Goal: Information Seeking & Learning: Check status

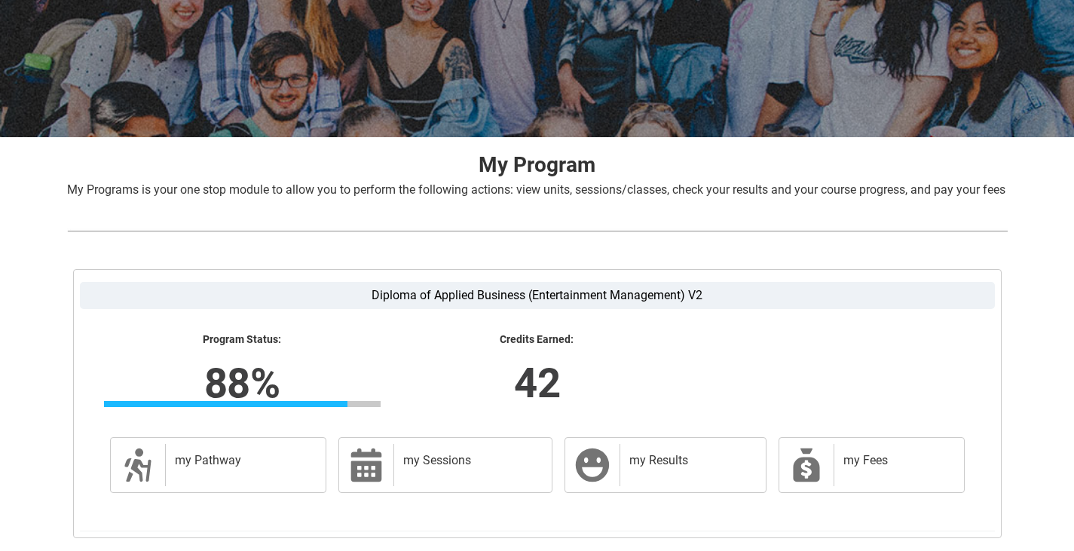
scroll to position [289, 0]
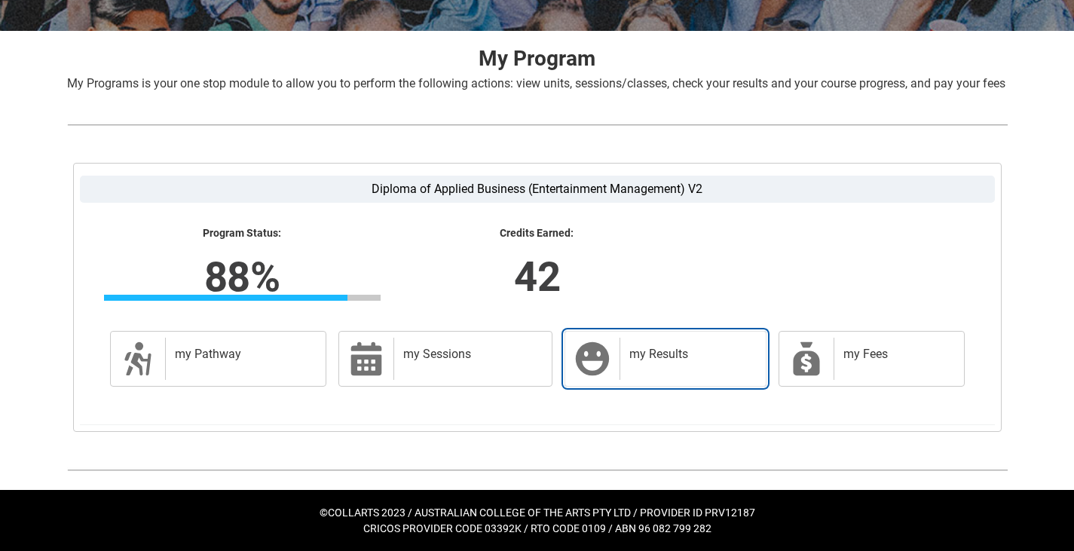
click at [674, 348] on h2 "my Results" at bounding box center [689, 354] width 121 height 15
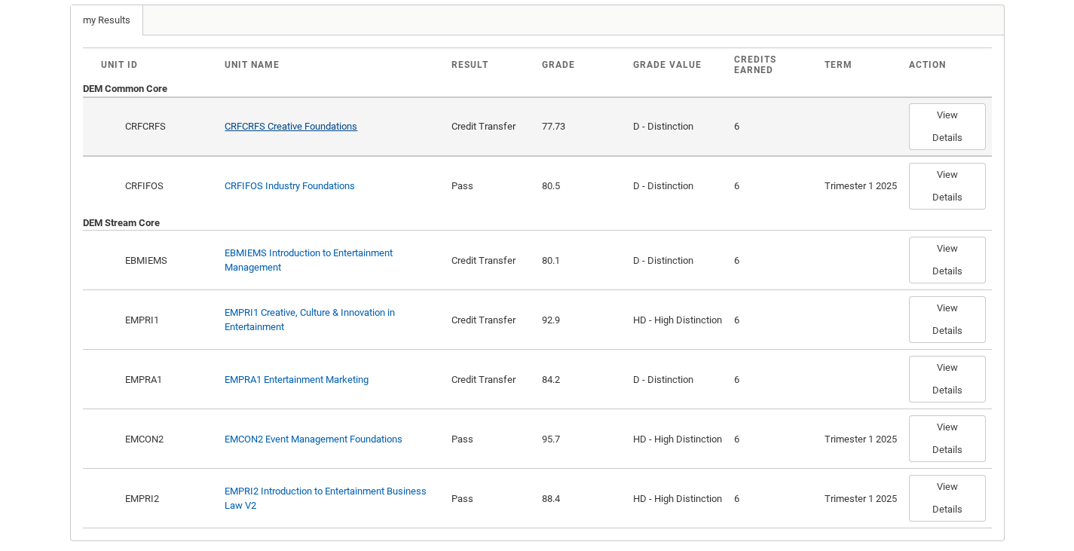
scroll to position [439, 0]
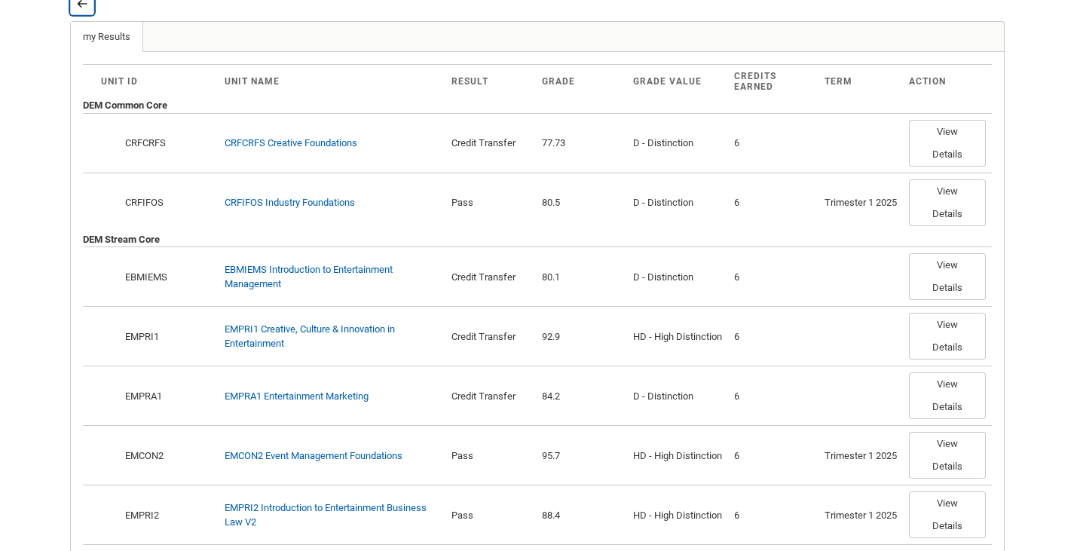
click at [88, 15] on button "Back" at bounding box center [82, 3] width 24 height 24
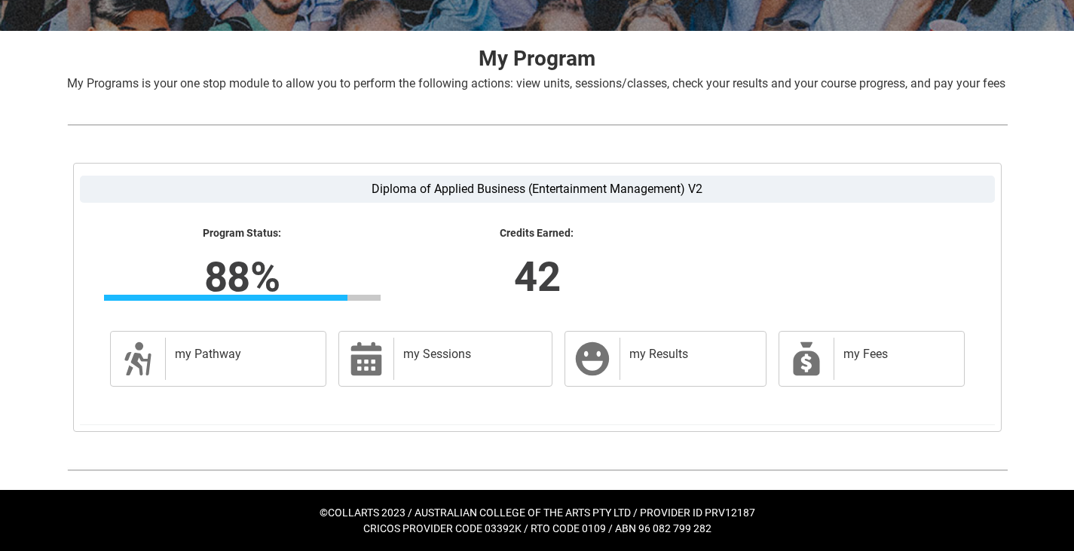
scroll to position [289, 0]
click at [510, 370] on div "my Sessions" at bounding box center [469, 359] width 152 height 42
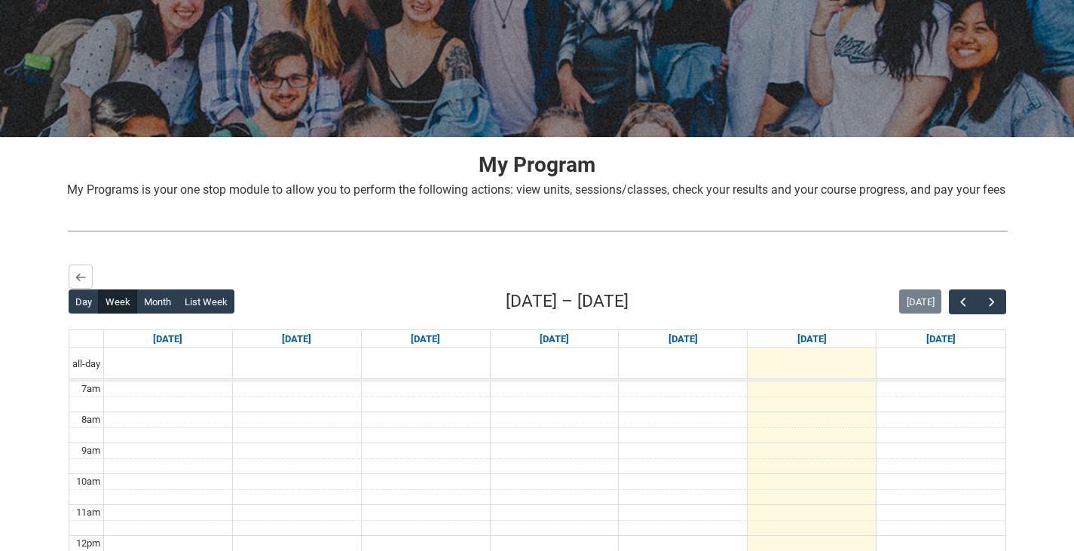
scroll to position [150, 0]
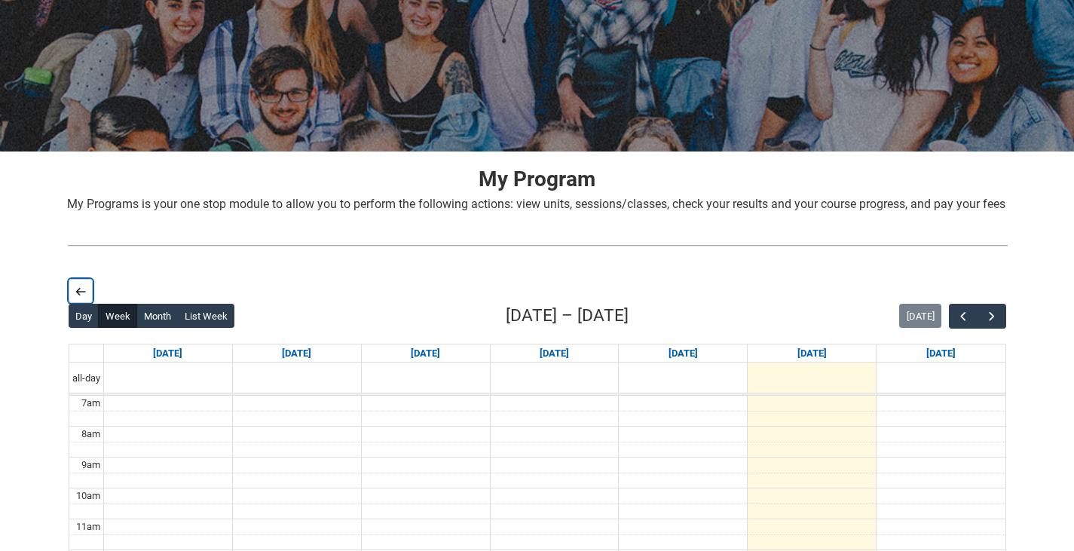
click at [70, 303] on button "Back" at bounding box center [81, 291] width 24 height 24
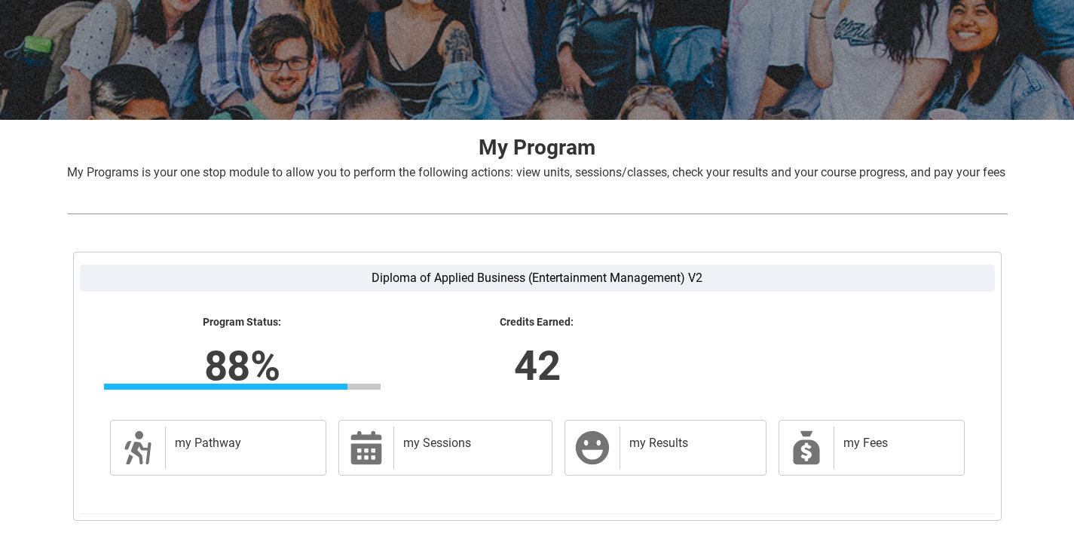
scroll to position [289, 0]
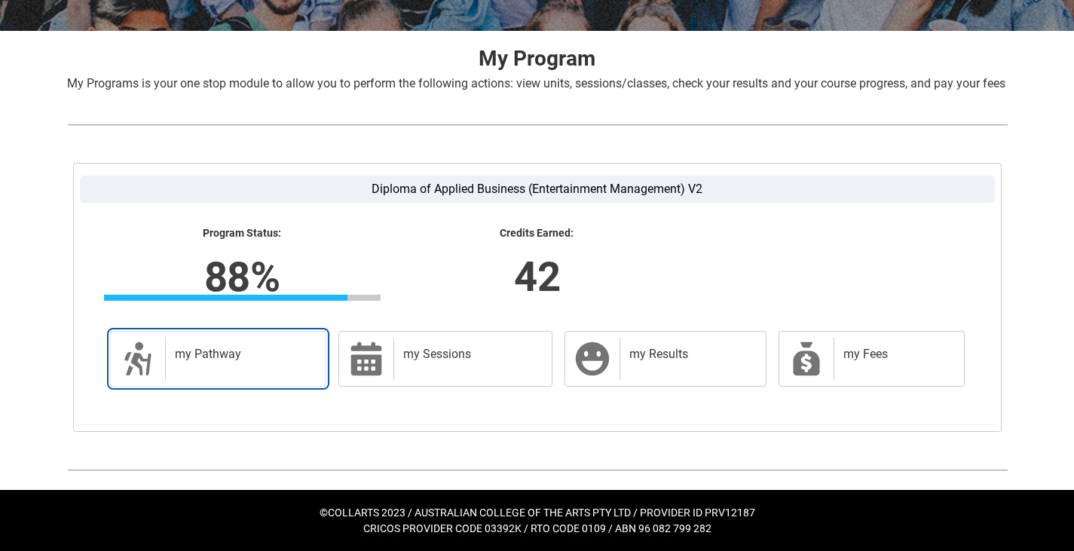
click at [239, 371] on div "my Pathway" at bounding box center [242, 359] width 155 height 42
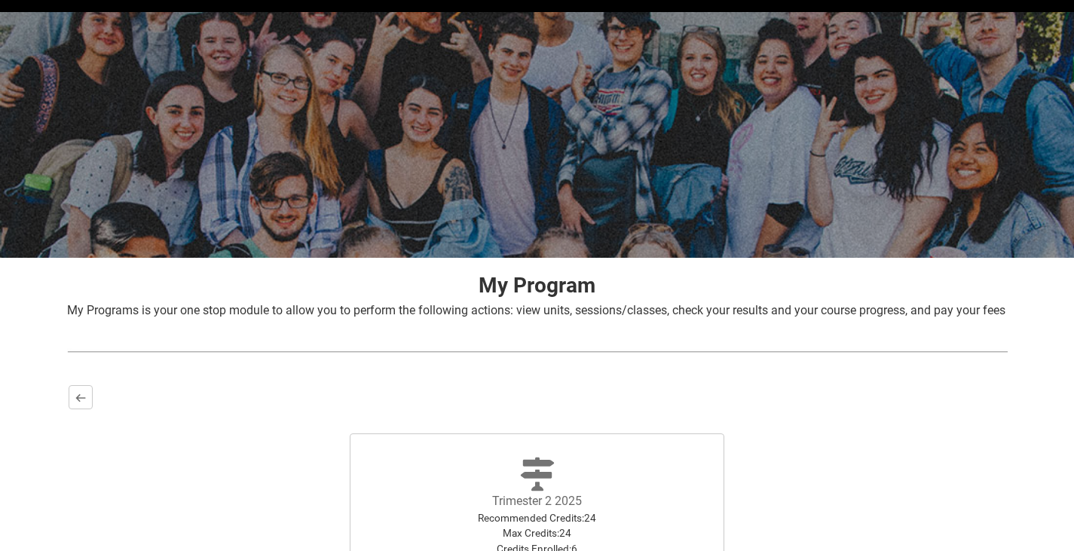
scroll to position [273, 0]
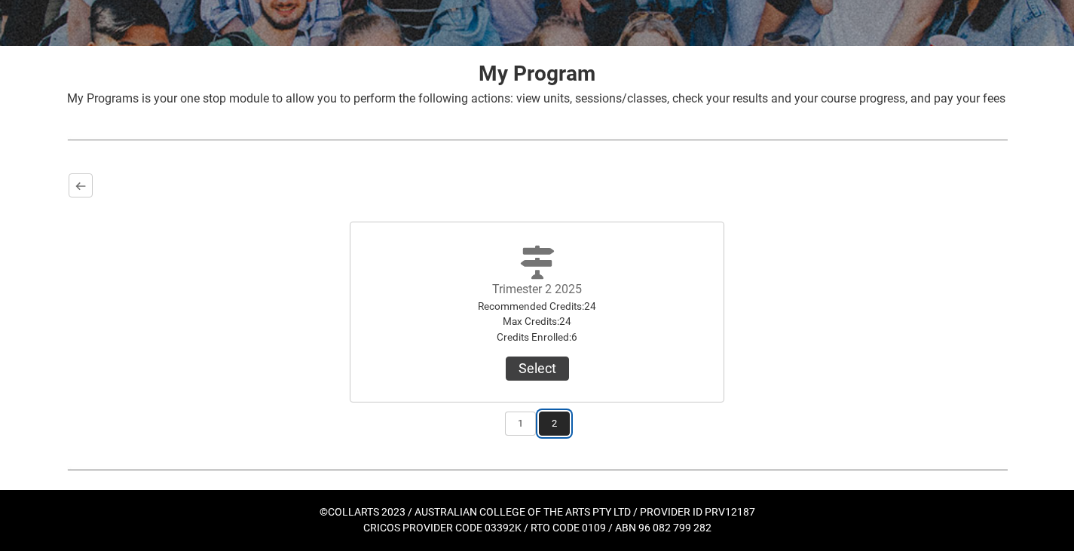
click at [555, 434] on button "2" at bounding box center [554, 424] width 31 height 24
click at [522, 427] on button "1" at bounding box center [520, 424] width 31 height 24
click at [556, 427] on button "2" at bounding box center [554, 424] width 31 height 24
click at [528, 427] on button "1" at bounding box center [520, 424] width 31 height 24
click at [556, 436] on div "Back Trimester 1 2025 Recommended Credits : 24 Max Credits : 24 Credits Enrolle…" at bounding box center [537, 304] width 941 height 265
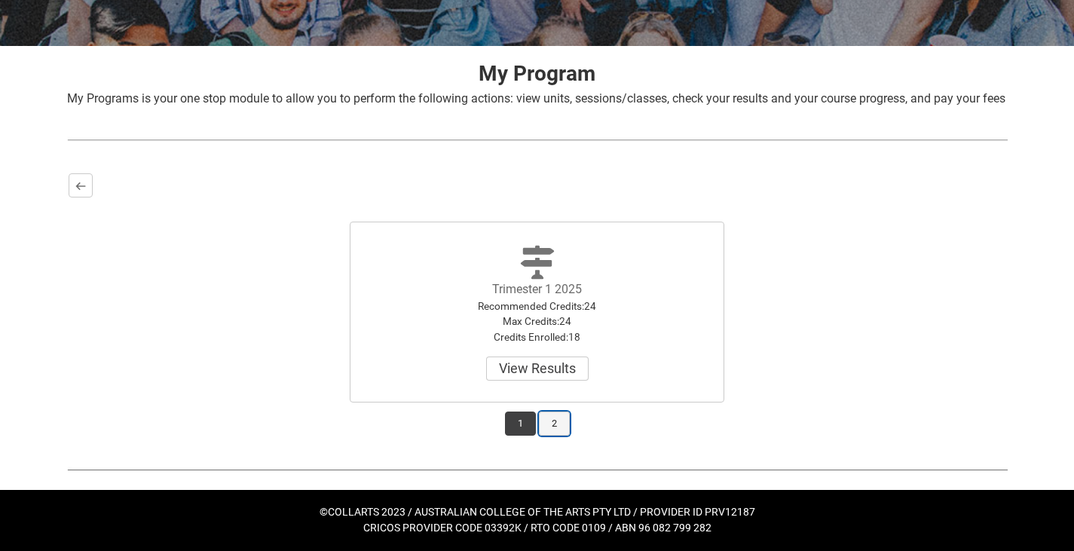
click at [561, 427] on button "2" at bounding box center [554, 424] width 31 height 24
click at [567, 376] on button "Select" at bounding box center [537, 369] width 63 height 24
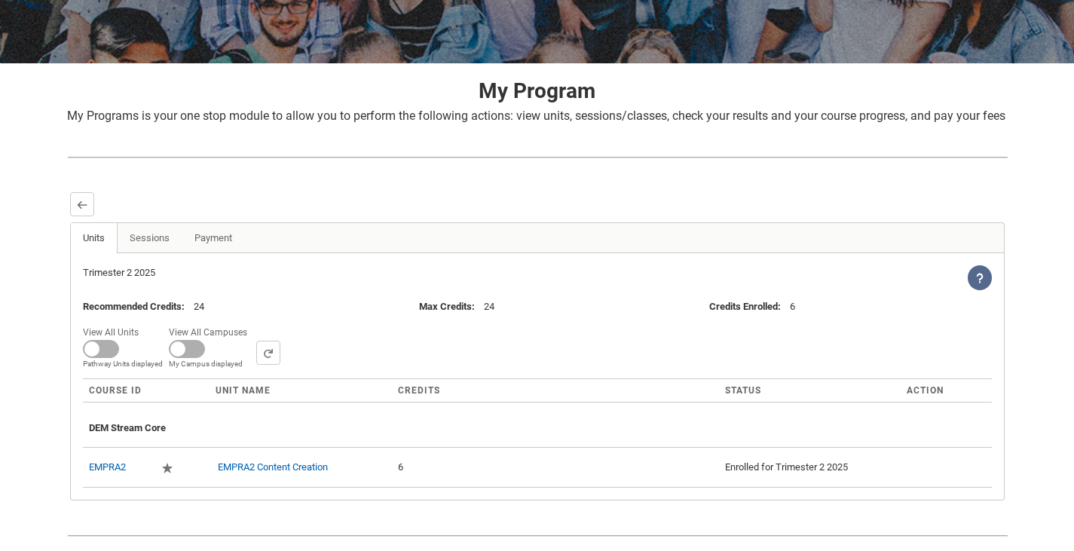
scroll to position [322, 0]
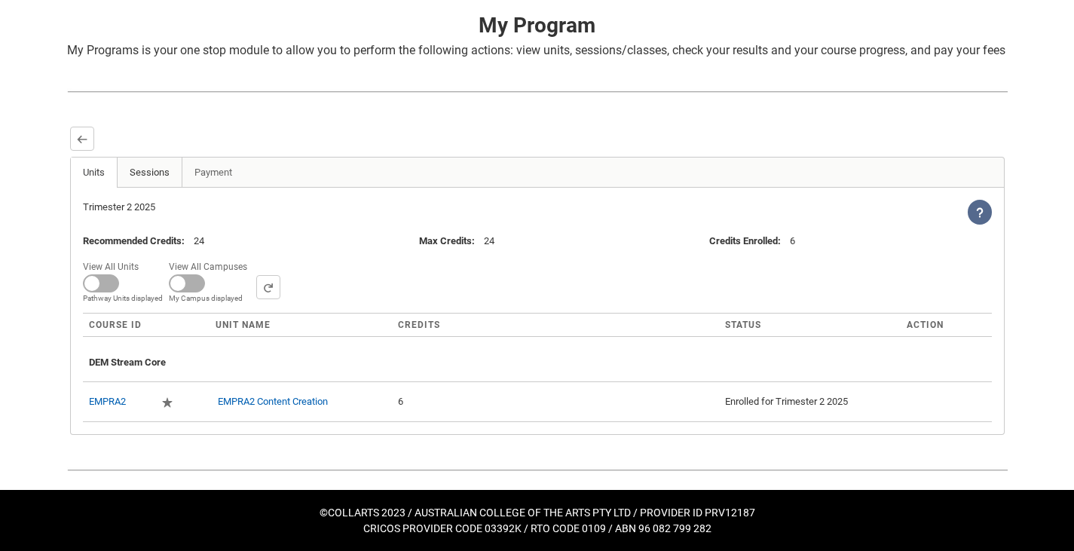
click at [156, 159] on link "Sessions" at bounding box center [150, 173] width 66 height 30
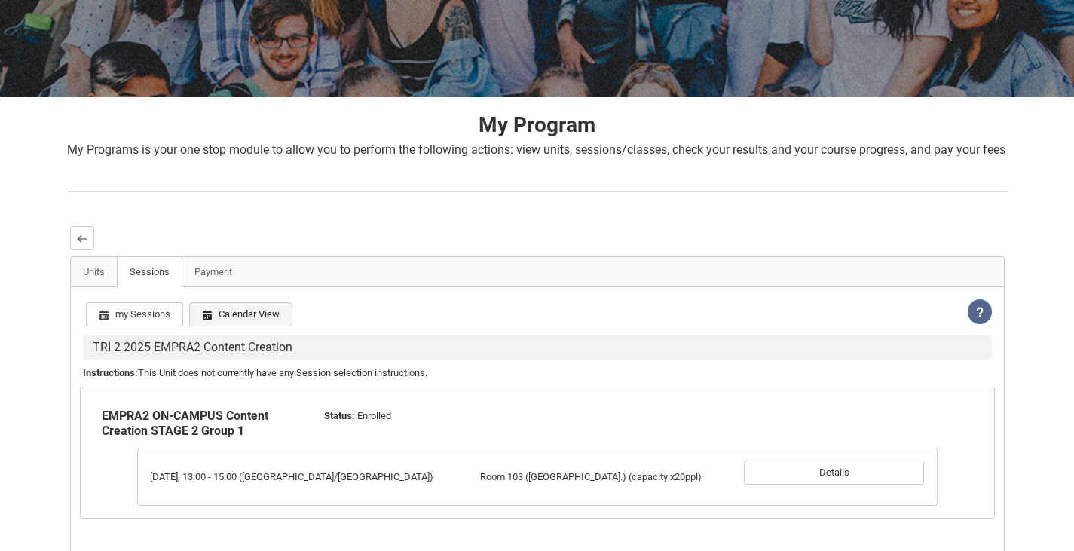
scroll to position [343, 0]
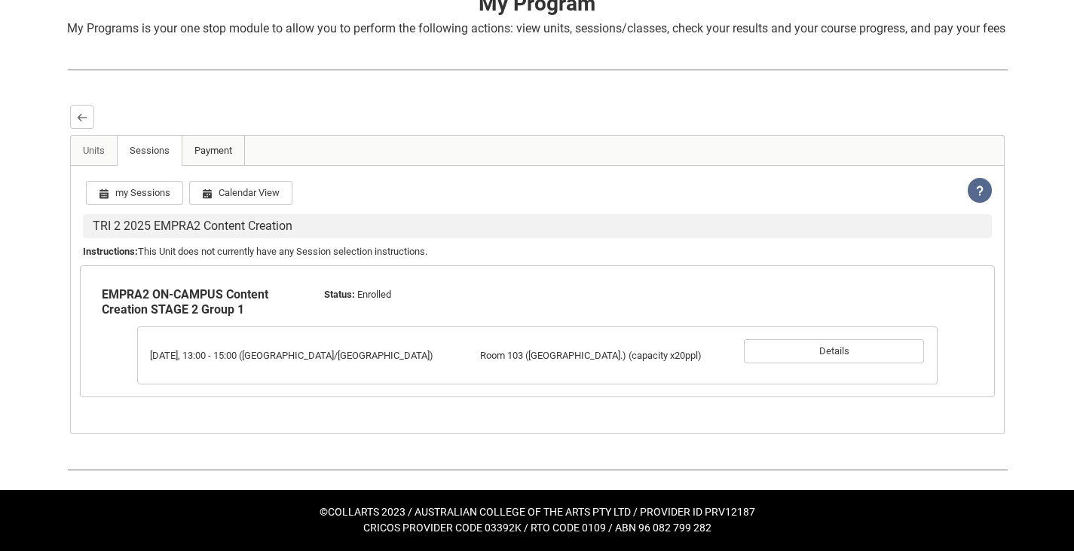
click at [209, 149] on link "Payment" at bounding box center [213, 151] width 63 height 30
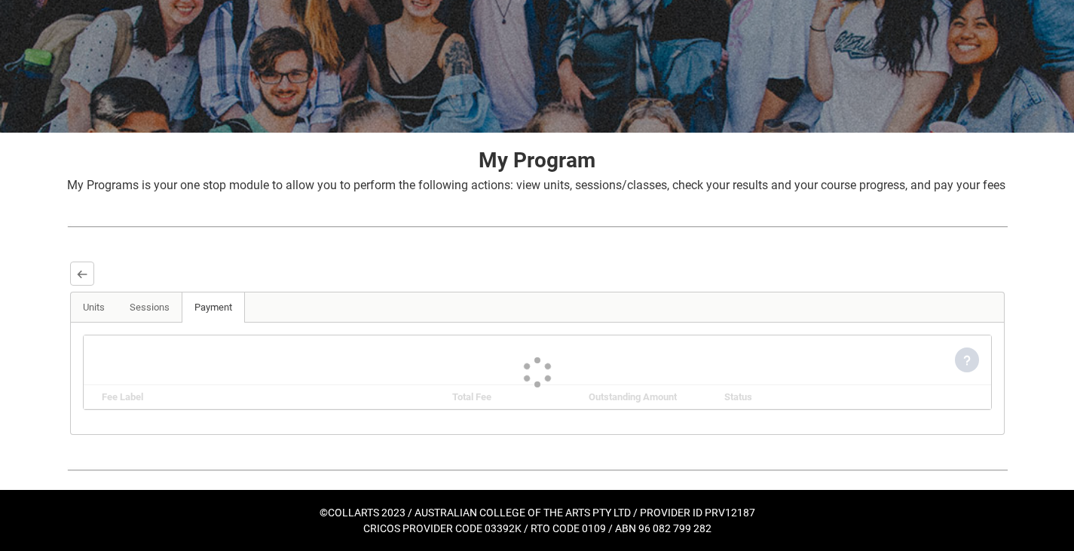
scroll to position [262, 0]
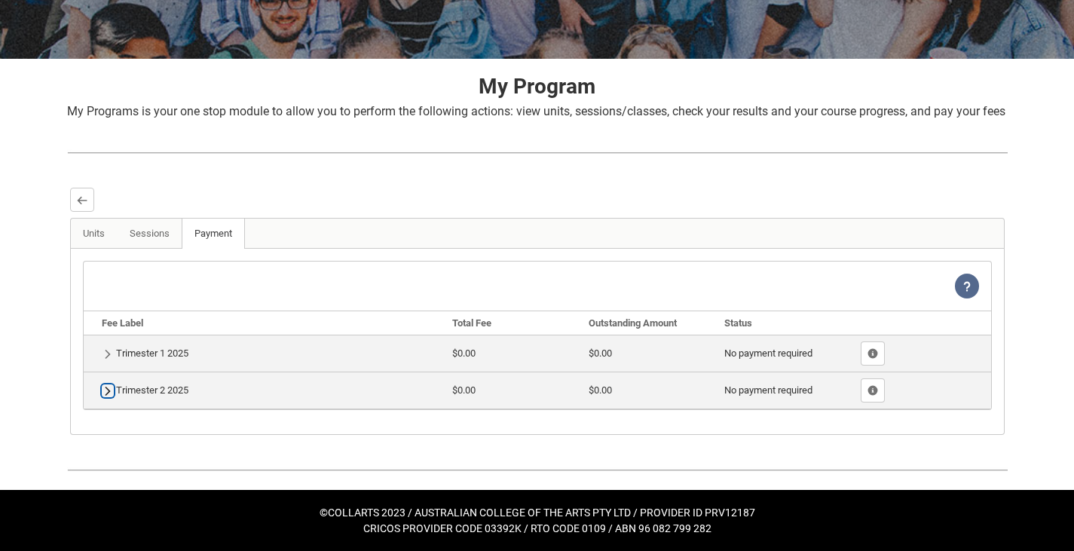
click at [103, 396] on lightning-primitive-icon "button" at bounding box center [108, 390] width 11 height 11
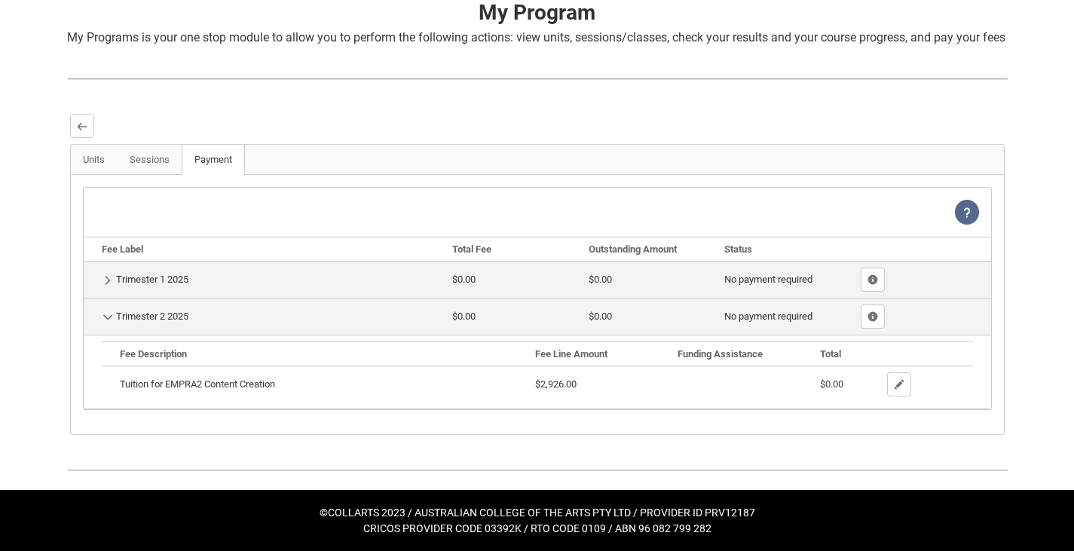
scroll to position [335, 0]
click at [109, 299] on td "Hide Details Trimester 2 2025" at bounding box center [265, 316] width 363 height 37
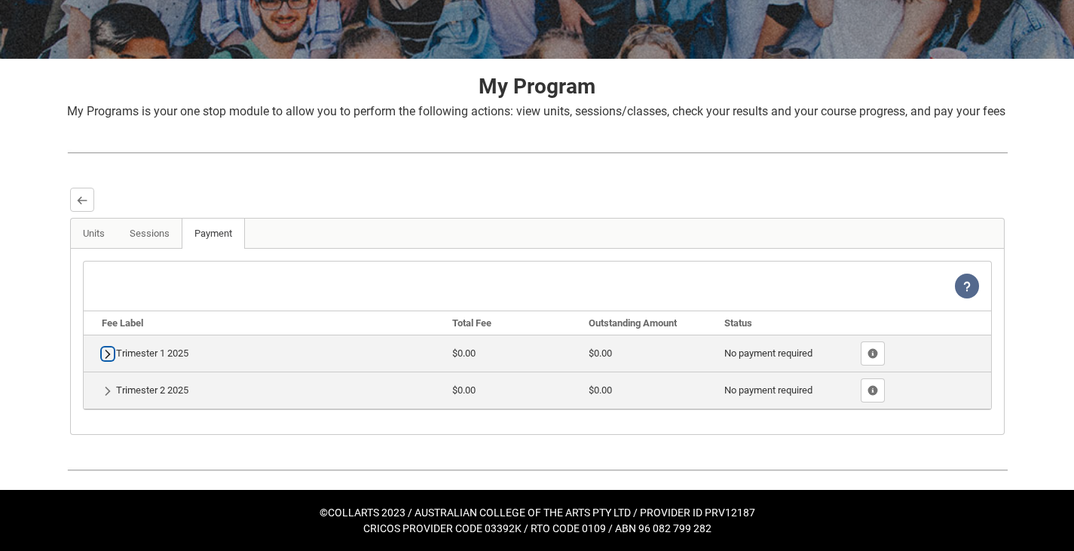
click at [108, 356] on lightning-primitive-icon "button" at bounding box center [108, 353] width 11 height 11
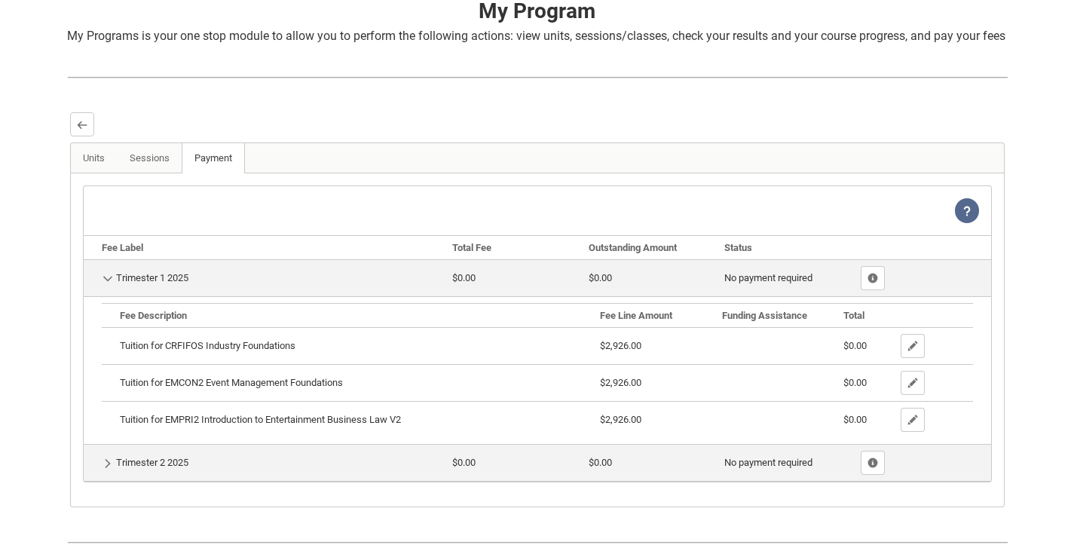
scroll to position [410, 0]
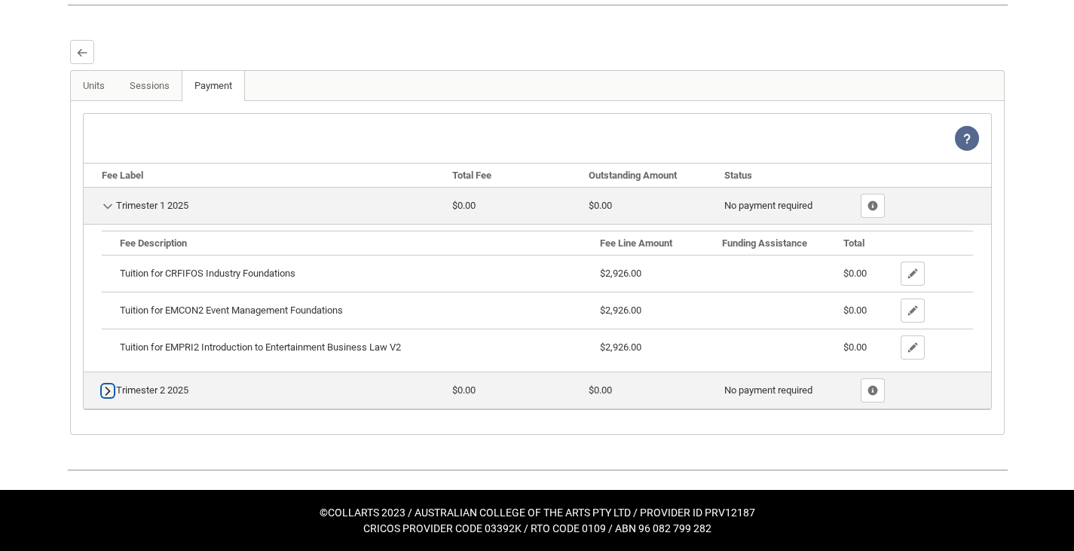
click at [110, 393] on lightning-primitive-icon "button" at bounding box center [108, 390] width 11 height 11
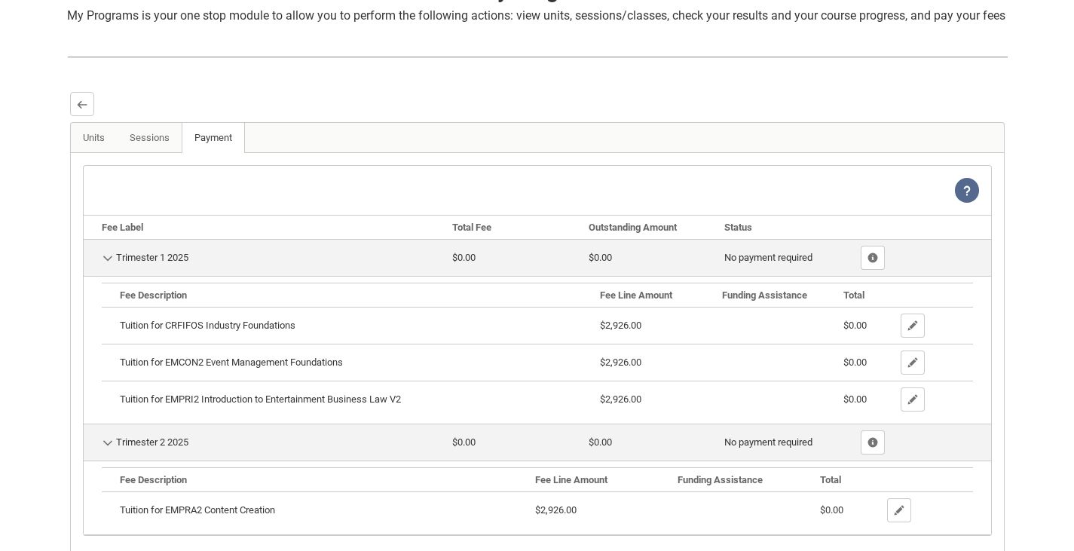
scroll to position [334, 0]
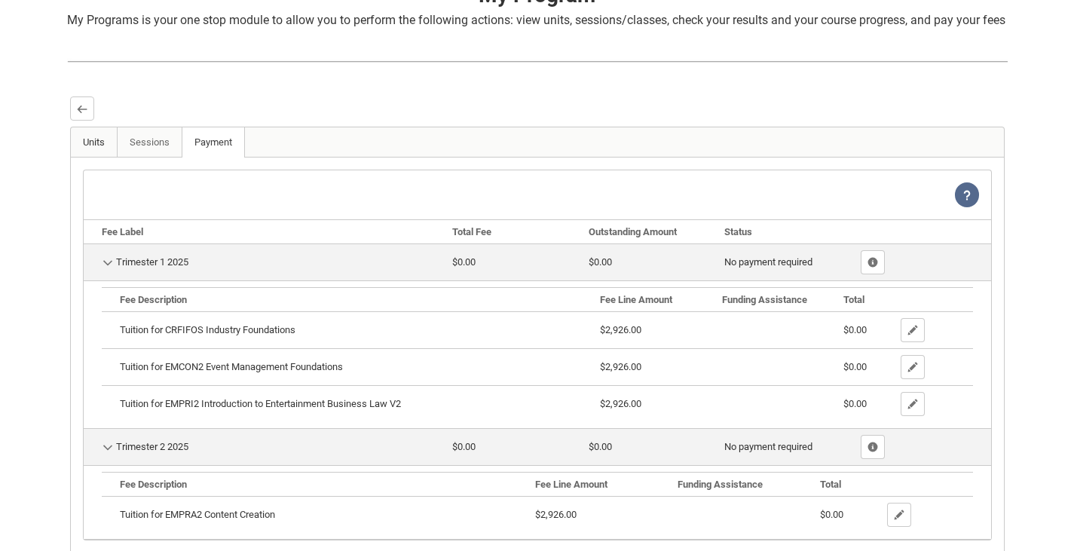
click at [95, 158] on link "Units" at bounding box center [94, 142] width 47 height 30
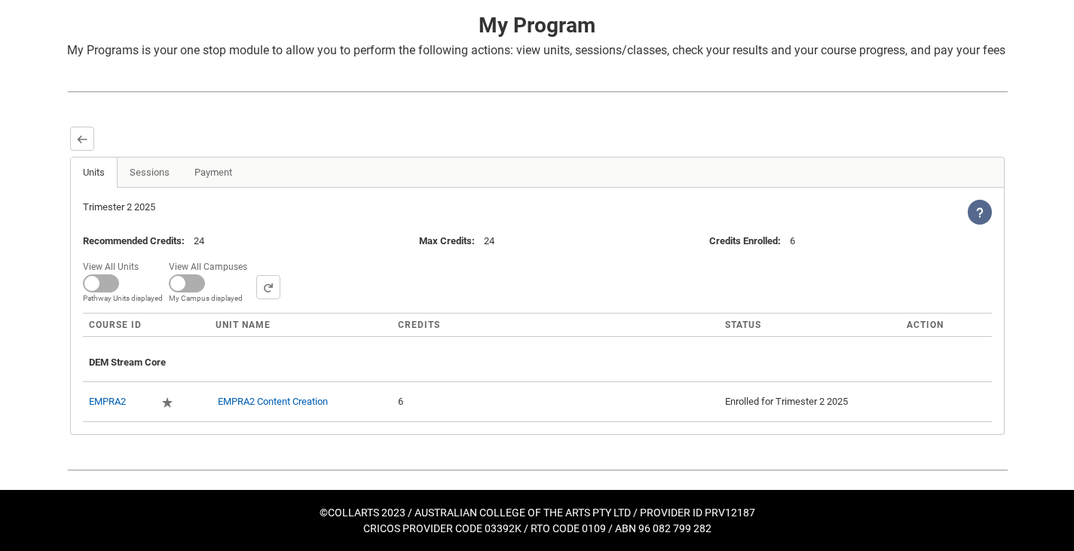
scroll to position [322, 0]
click at [76, 148] on button "Back" at bounding box center [82, 139] width 24 height 24
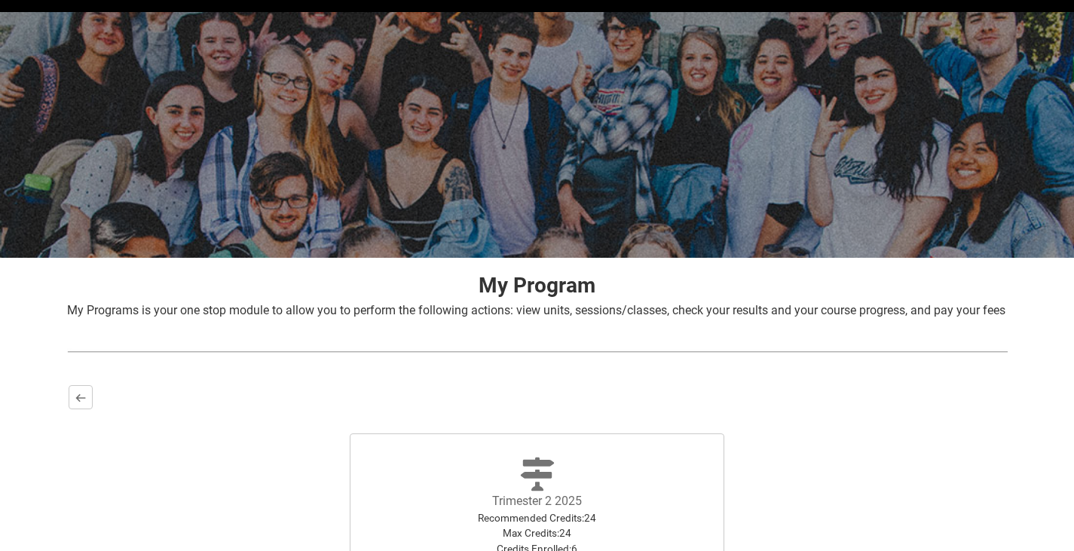
scroll to position [273, 0]
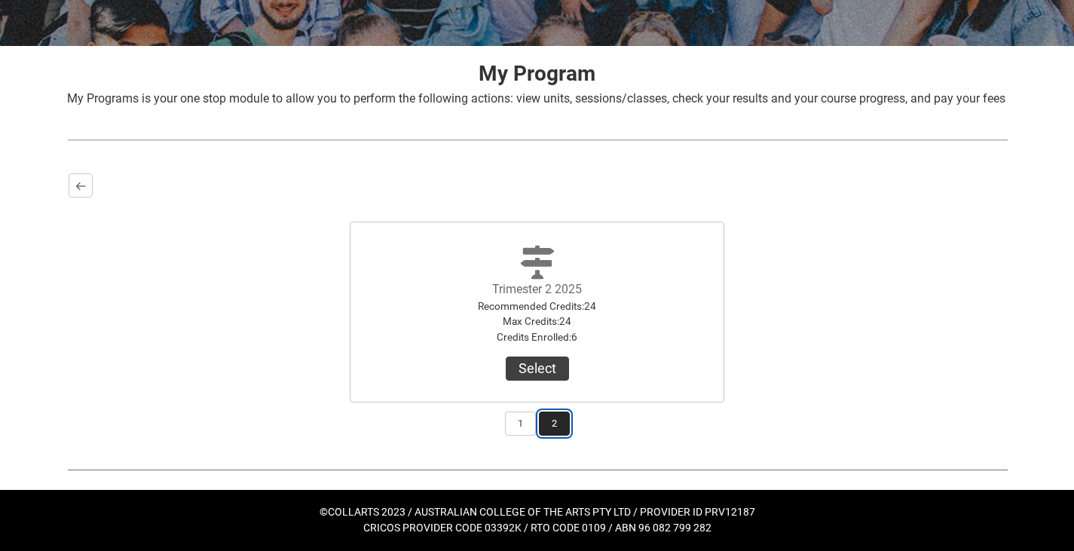
click at [552, 427] on button "2" at bounding box center [554, 424] width 31 height 24
click at [527, 424] on button "1" at bounding box center [520, 424] width 31 height 24
click at [558, 423] on button "2" at bounding box center [554, 424] width 31 height 24
click at [523, 430] on button "1" at bounding box center [520, 424] width 31 height 24
click at [575, 430] on div "1 2" at bounding box center [538, 419] width 938 height 33
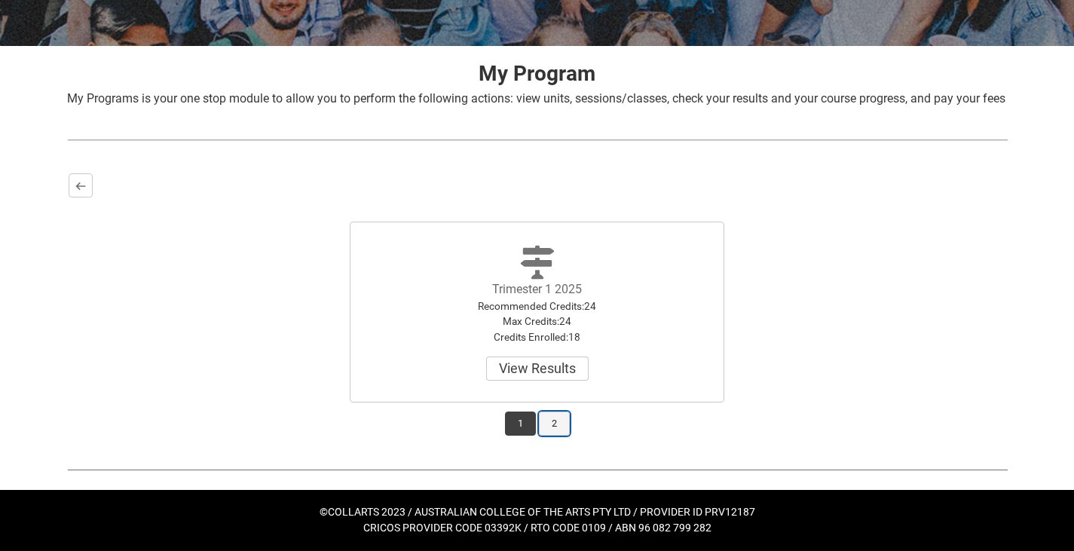
click at [562, 423] on button "2" at bounding box center [554, 424] width 31 height 24
click at [84, 204] on div "Trimester 1 2025 Recommended Credits : 24 Max Credits : 24 Credits Enrolled : 1…" at bounding box center [538, 300] width 938 height 205
click at [81, 188] on lightning-primitive-icon "button" at bounding box center [80, 185] width 11 height 11
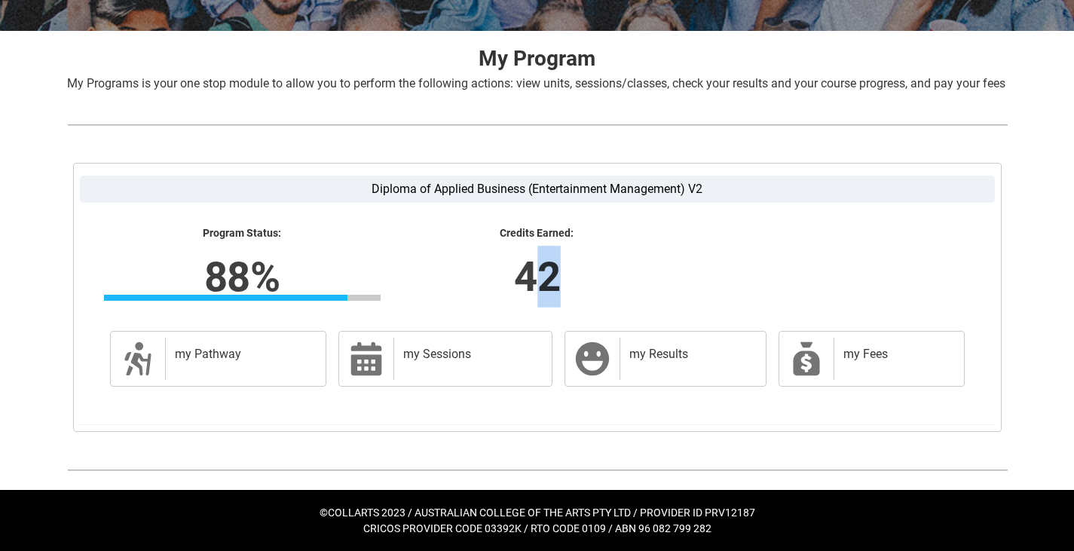
drag, startPoint x: 528, startPoint y: 296, endPoint x: 583, endPoint y: 302, distance: 56.1
click at [583, 302] on lightning-formatted-number "42" at bounding box center [537, 277] width 470 height 62
click at [577, 306] on lightning-formatted-number "42" at bounding box center [537, 277] width 470 height 62
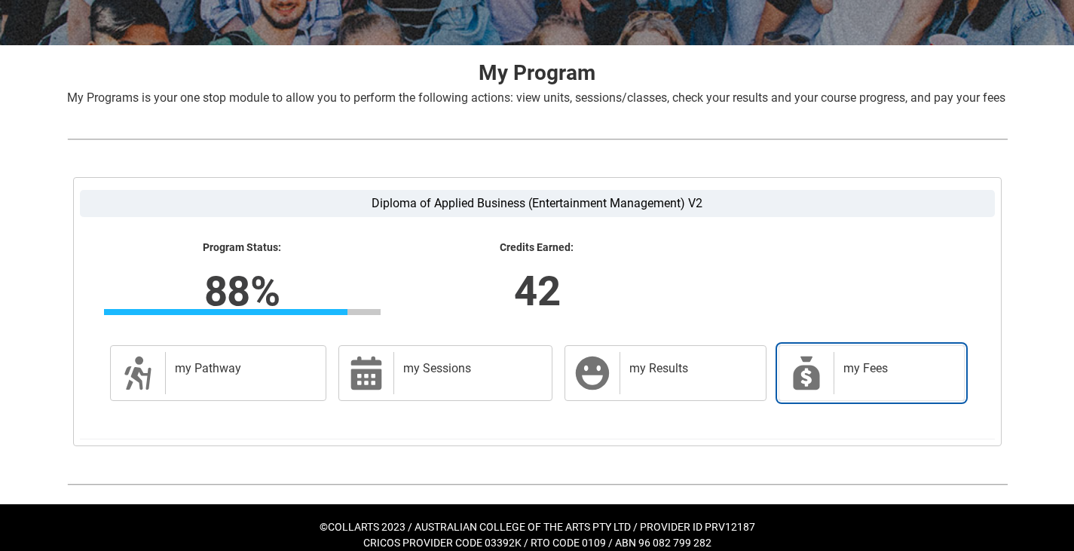
drag, startPoint x: 850, startPoint y: 387, endPoint x: 842, endPoint y: 356, distance: 32.0
click at [850, 376] on h2 "my Fees" at bounding box center [897, 368] width 106 height 15
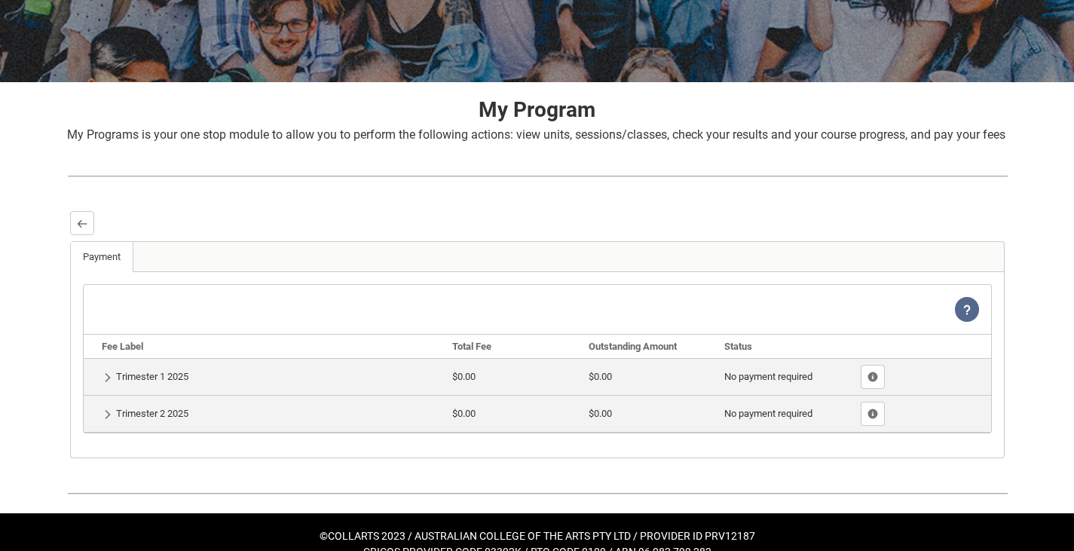
scroll to position [220, 0]
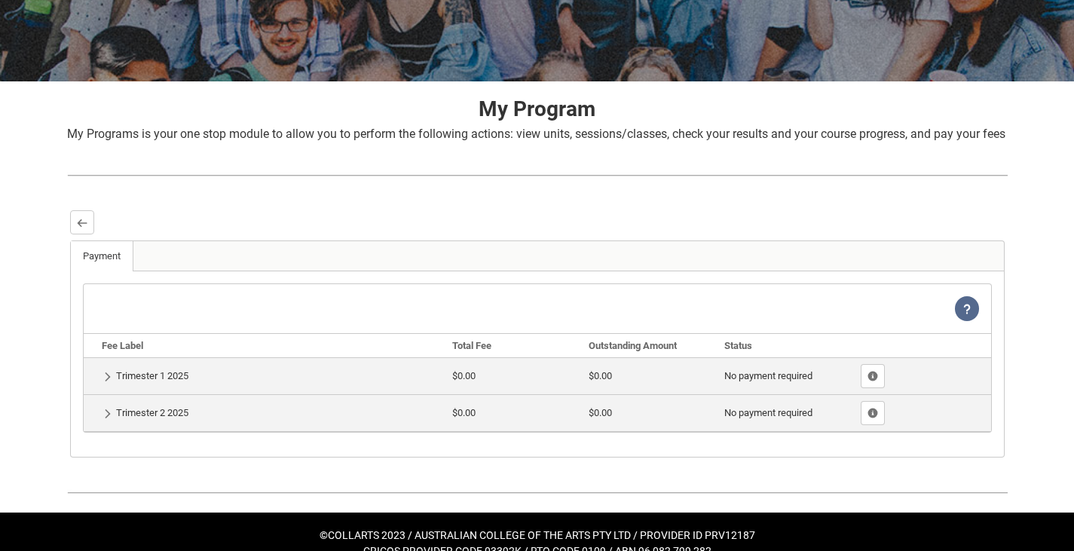
click at [63, 238] on div "Diploma of Applied Business (Entertainment Management) V2 Program Status: 88% P…" at bounding box center [537, 333] width 965 height 277
click at [75, 234] on button "Back" at bounding box center [82, 222] width 24 height 24
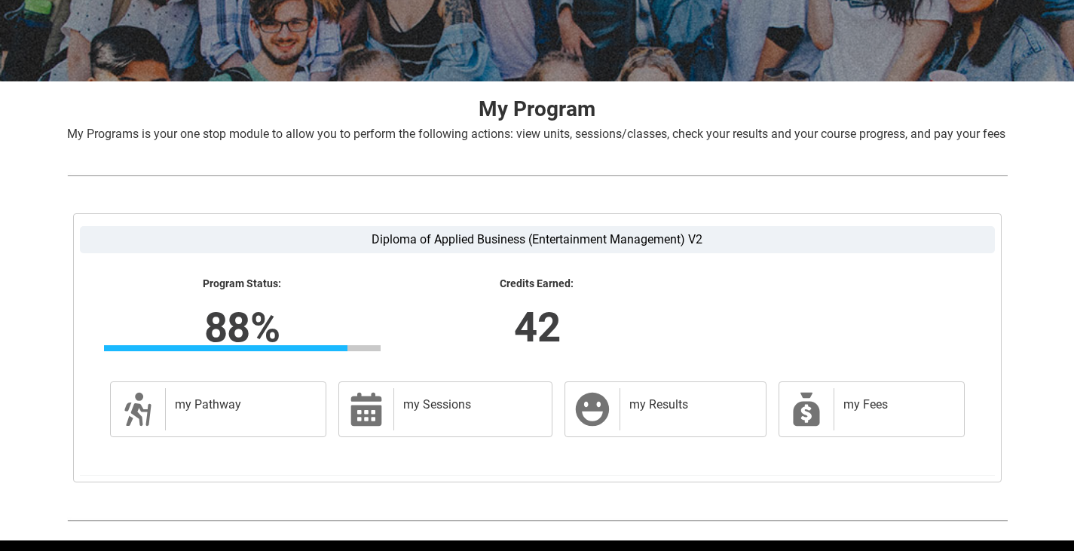
scroll to position [0, 0]
